Goal: Task Accomplishment & Management: Manage account settings

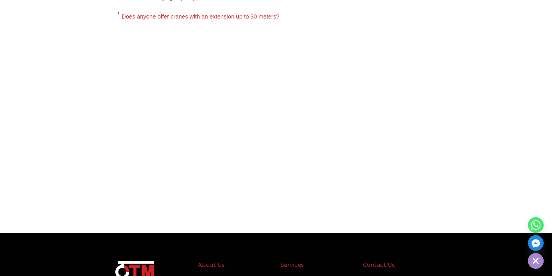
scroll to position [2819, 0]
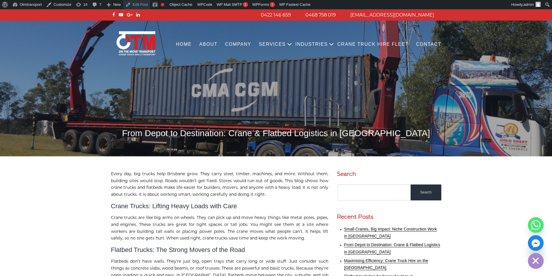
click at [133, 3] on link "Edit Post" at bounding box center [136, 4] width 27 height 9
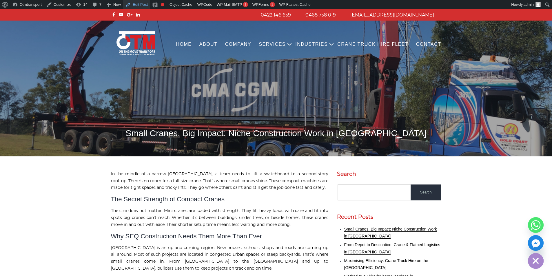
click at [140, 7] on link "Edit Post" at bounding box center [136, 4] width 27 height 9
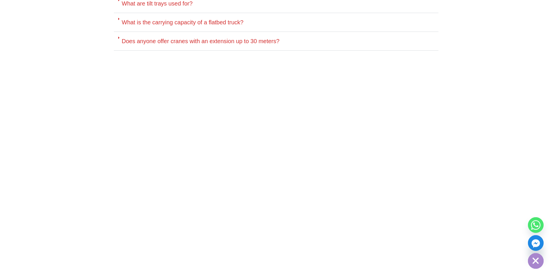
scroll to position [2822, 0]
